Goal: Transaction & Acquisition: Purchase product/service

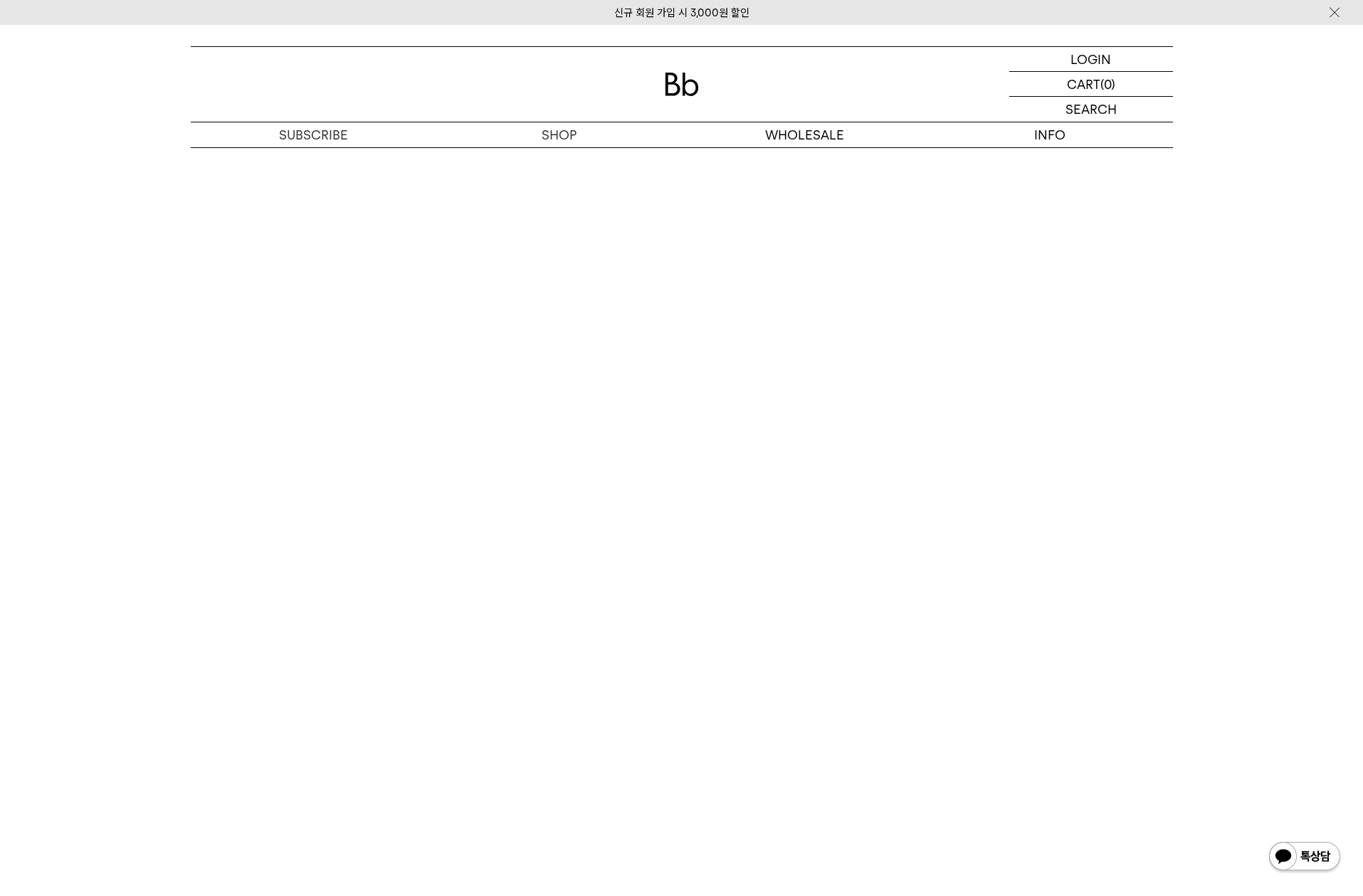
scroll to position [4183, 0]
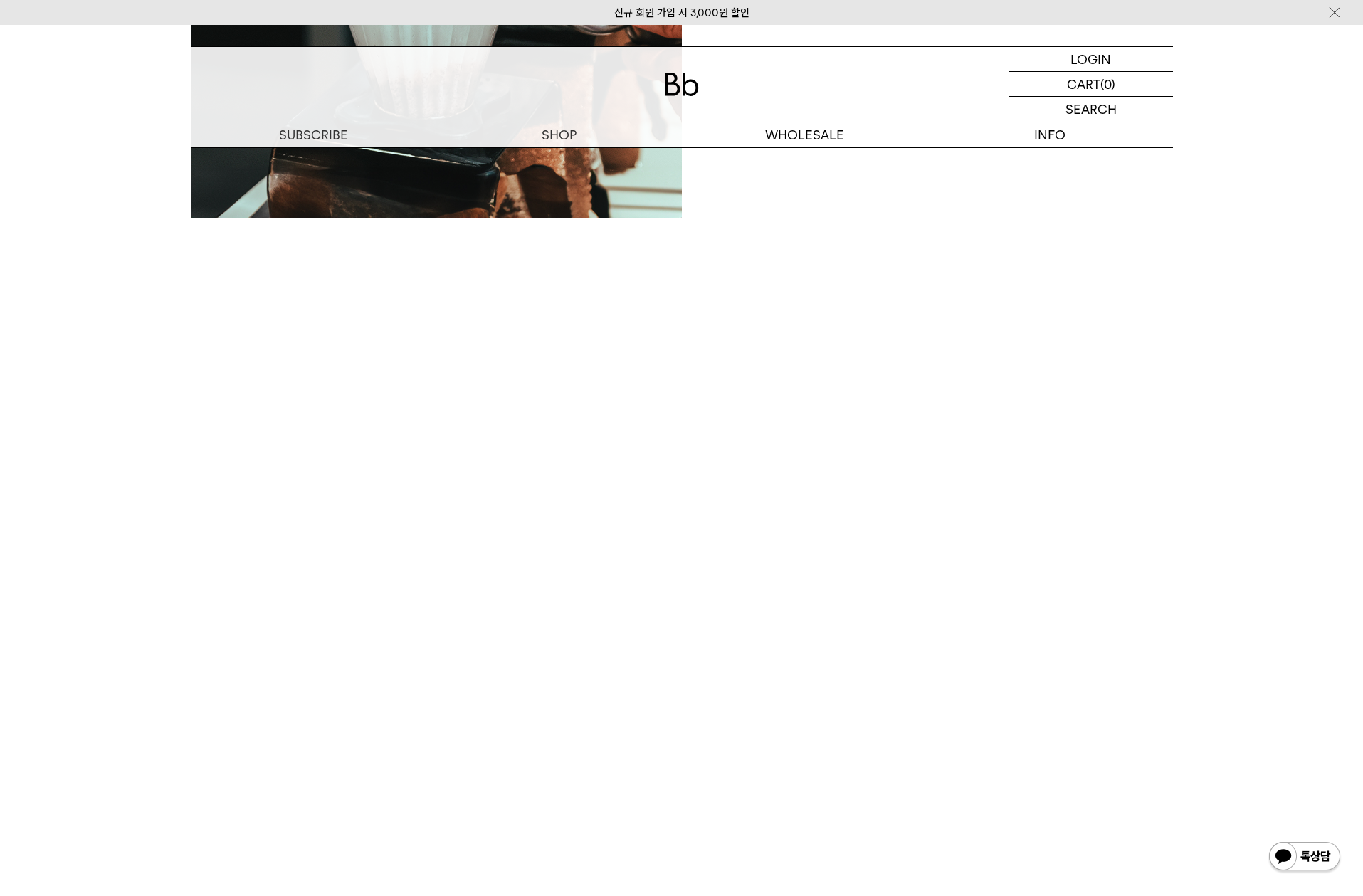
scroll to position [3947, 0]
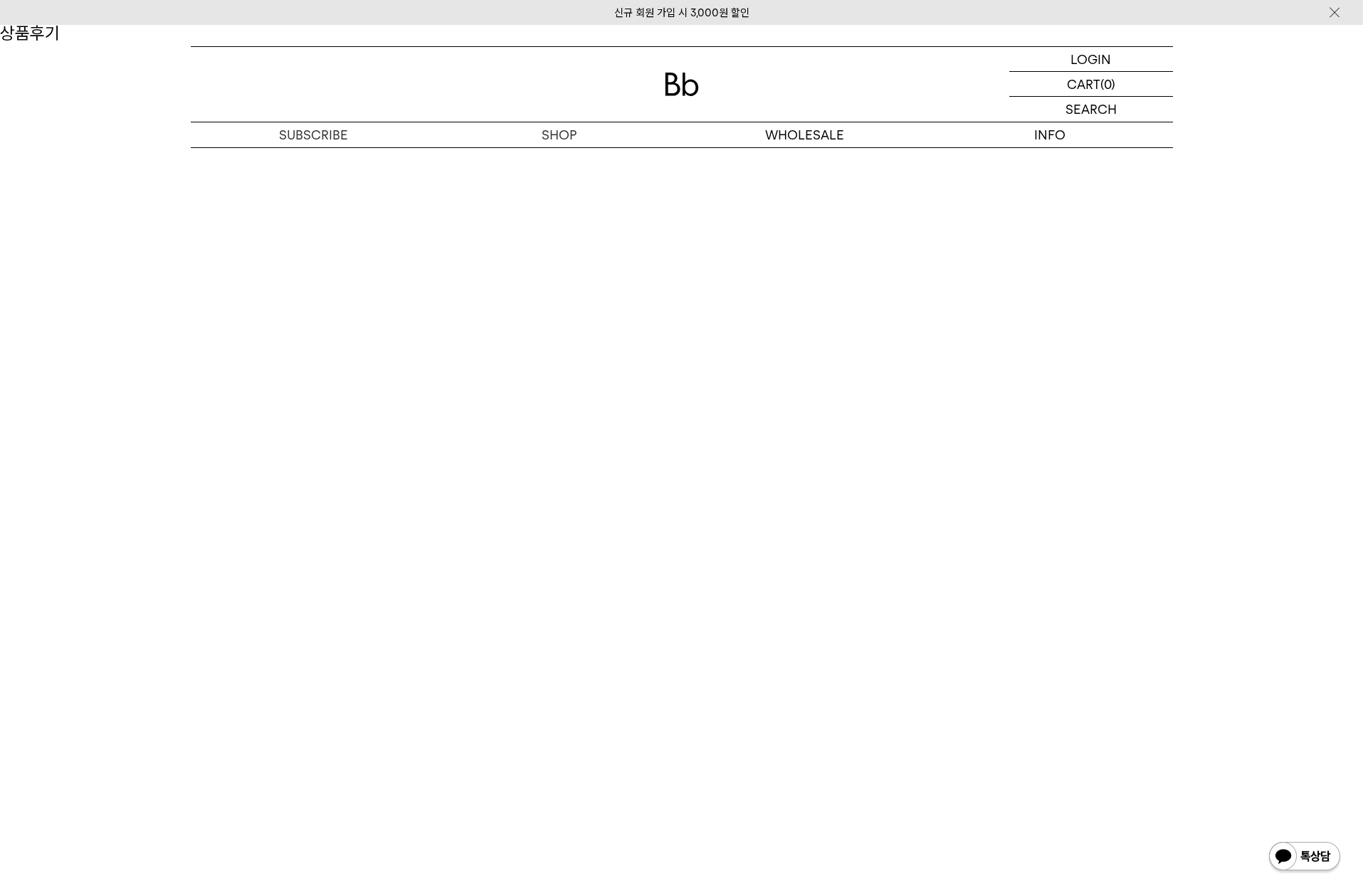
drag, startPoint x: 221, startPoint y: 226, endPoint x: 1192, endPoint y: 504, distance: 1010.0
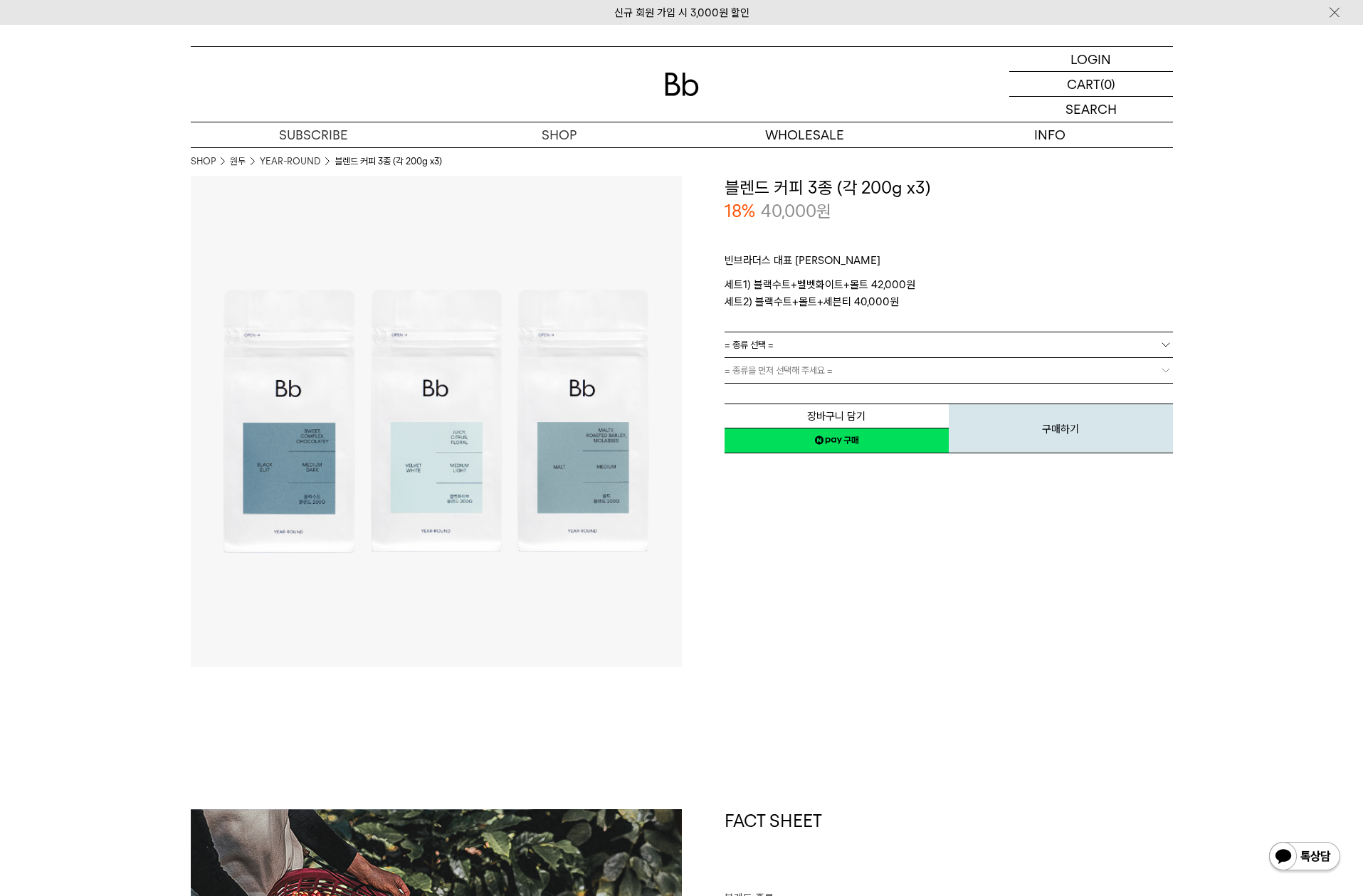
click at [958, 332] on link "= 종류 선택 =" at bounding box center [948, 345] width 448 height 25
click at [947, 369] on li "블랙수트+벨벳화이트+몰트" at bounding box center [956, 371] width 434 height 26
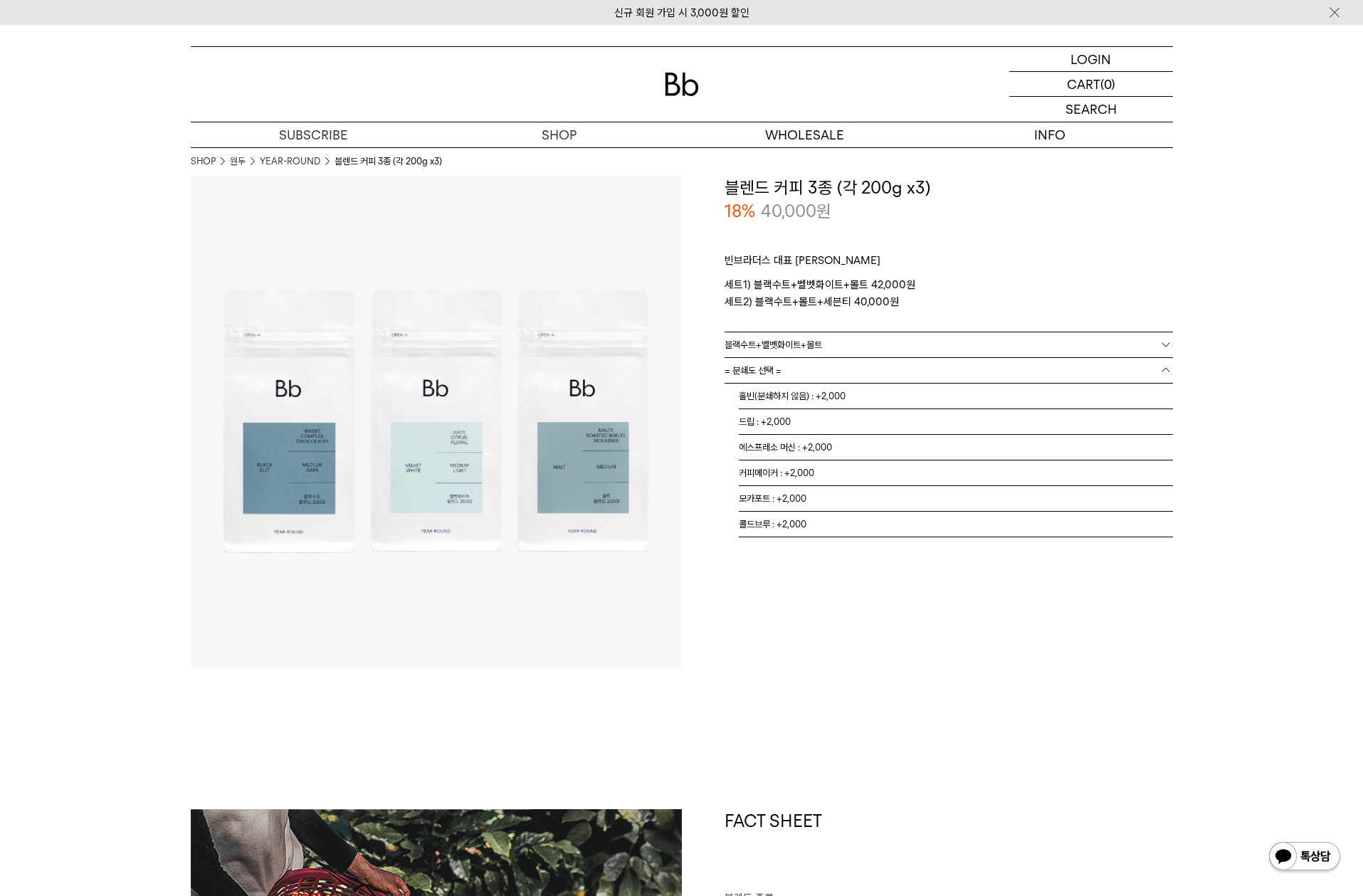
click at [948, 373] on link "= 분쇄도 선택 =" at bounding box center [948, 370] width 448 height 25
click at [941, 413] on li "드립 : +2,000" at bounding box center [956, 422] width 434 height 26
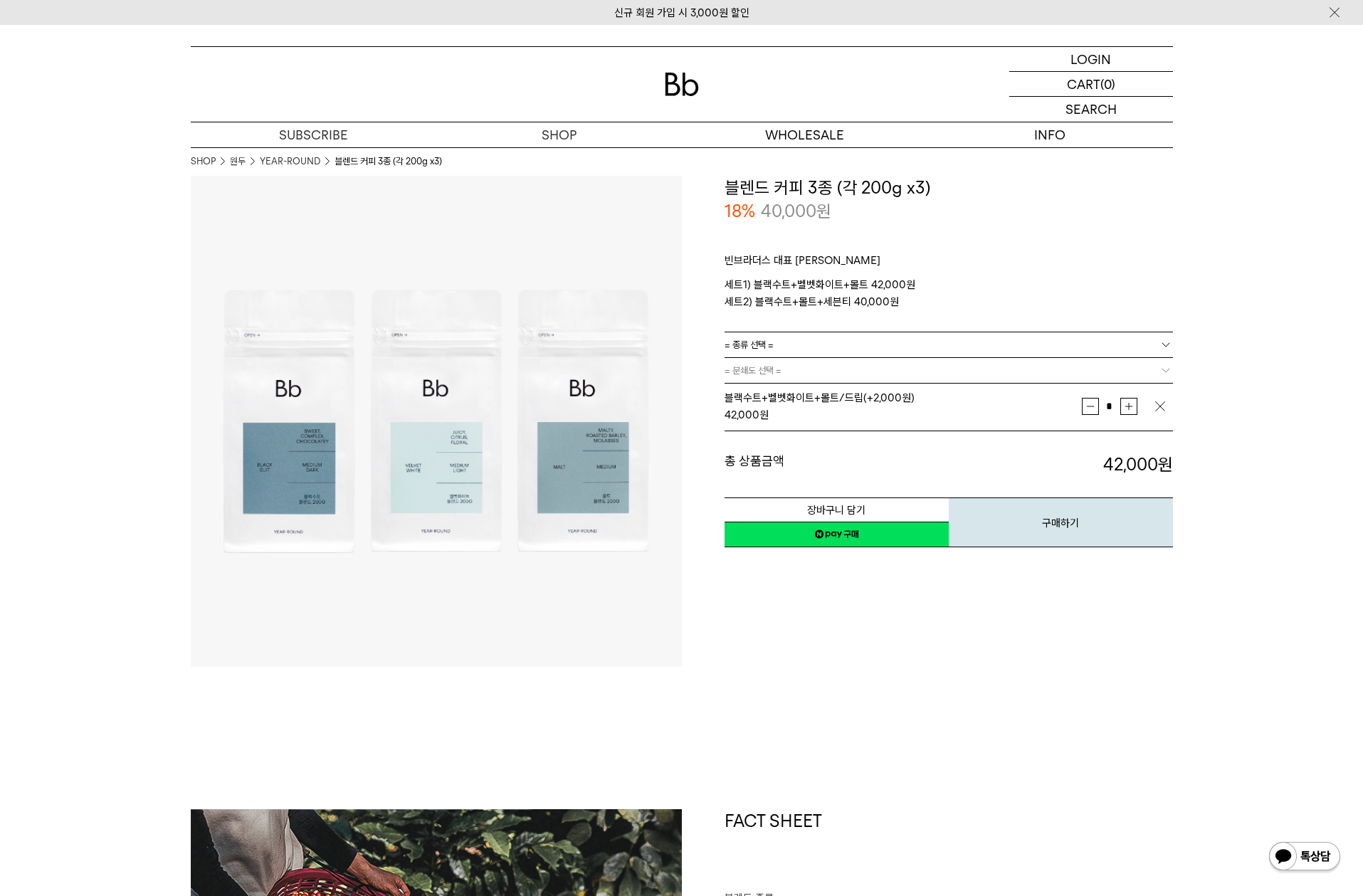
click at [936, 543] on link "네이버페이 구매하기" at bounding box center [836, 535] width 224 height 26
